Goal: Transaction & Acquisition: Download file/media

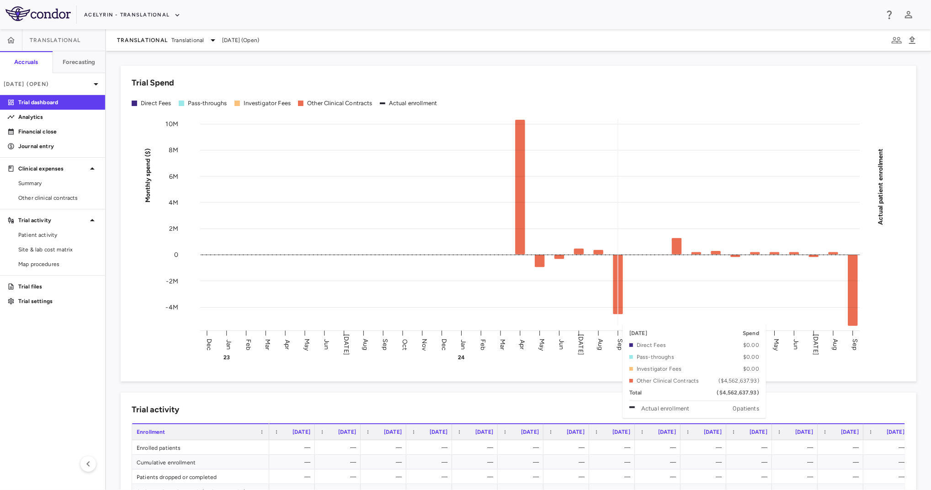
click at [615, 319] on rect at bounding box center [529, 223] width 659 height 207
click at [67, 193] on link "Other clinical contracts" at bounding box center [52, 198] width 105 height 14
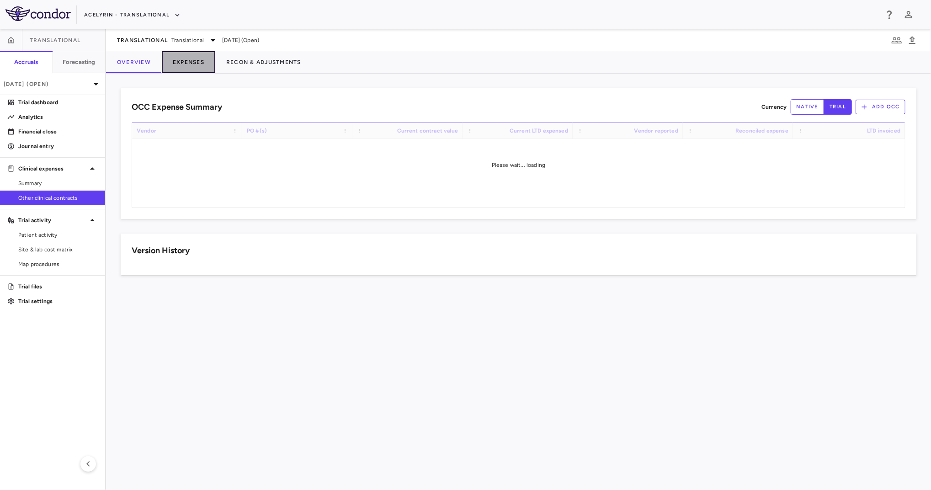
click at [193, 58] on button "Expenses" at bounding box center [188, 62] width 53 height 22
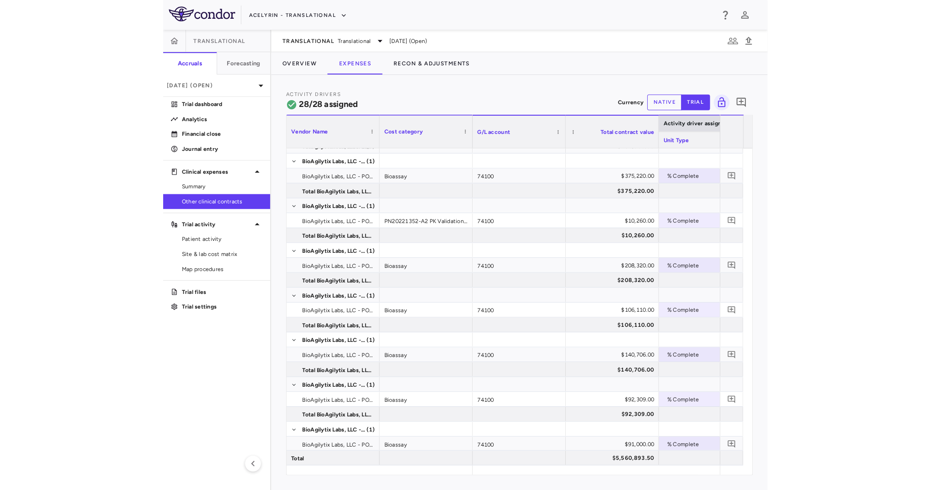
scroll to position [609, 0]
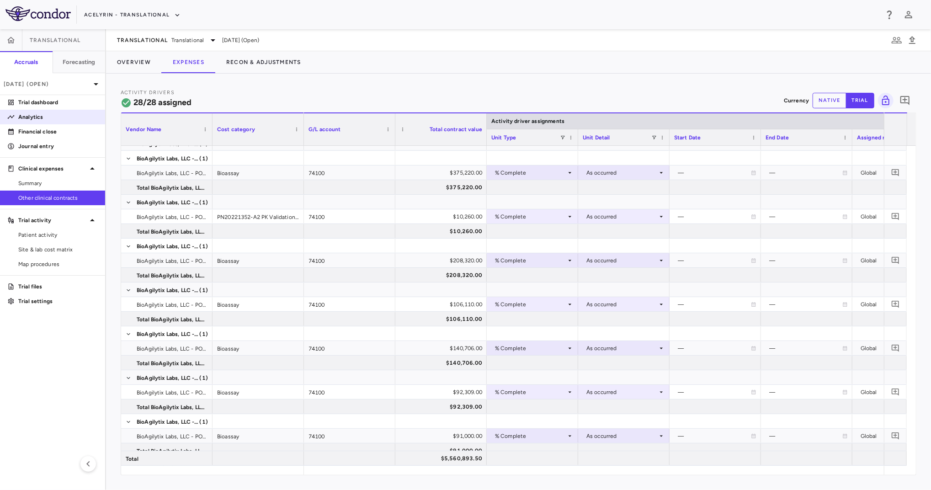
click at [54, 119] on p "Analytics" at bounding box center [58, 117] width 80 height 8
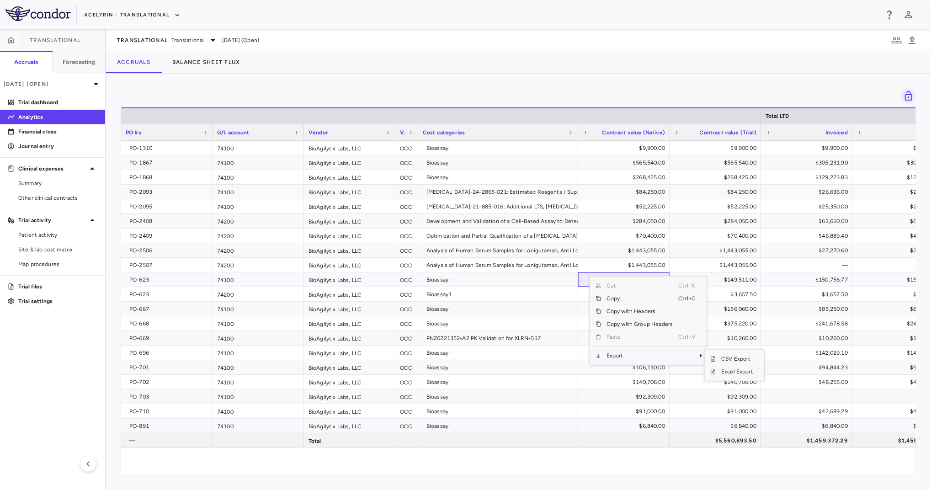
click at [637, 356] on span "Export" at bounding box center [639, 355] width 77 height 13
click at [726, 369] on span "Excel Export" at bounding box center [737, 371] width 43 height 13
